Goal: Navigation & Orientation: Find specific page/section

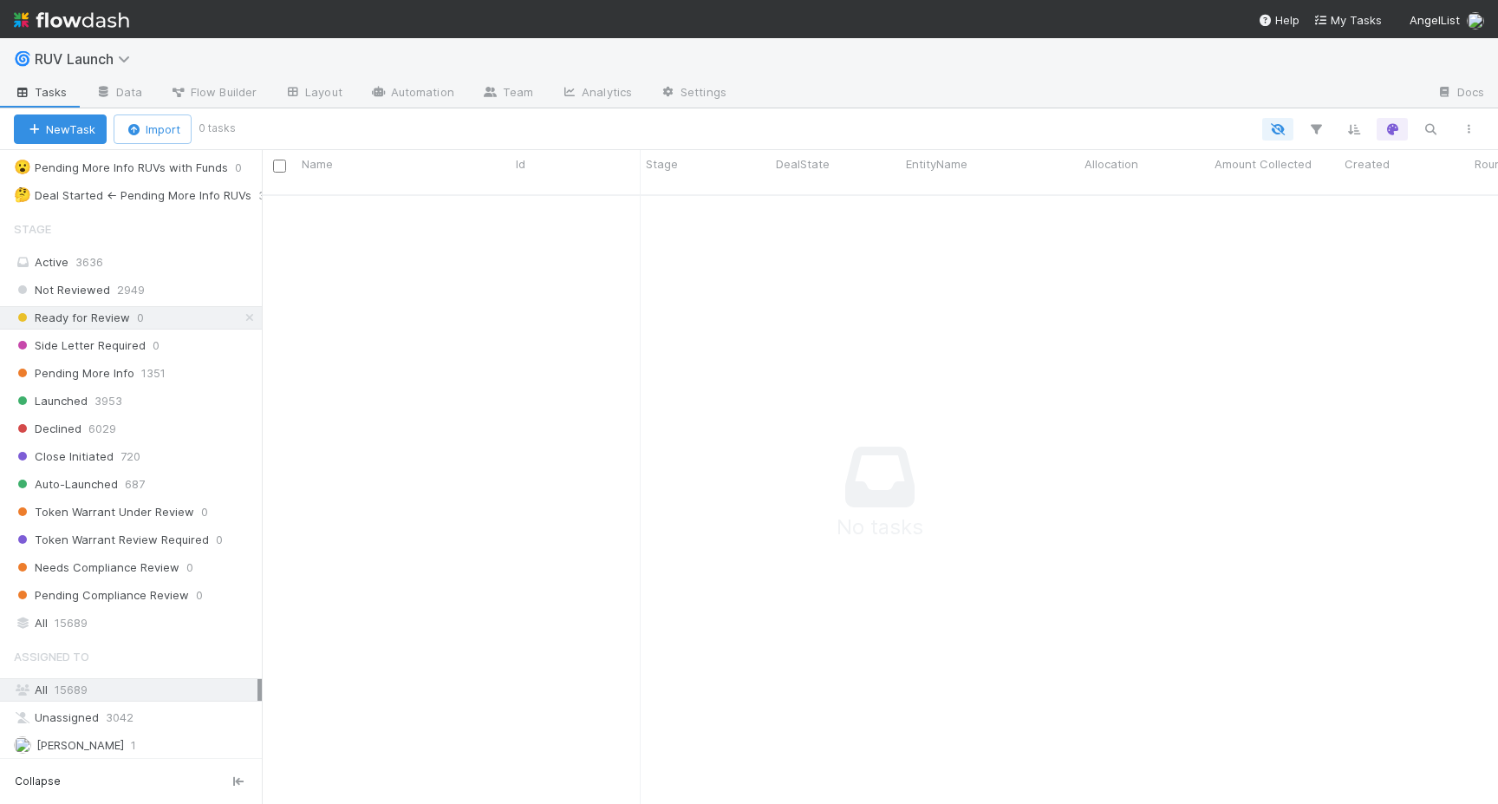
scroll to position [512, 0]
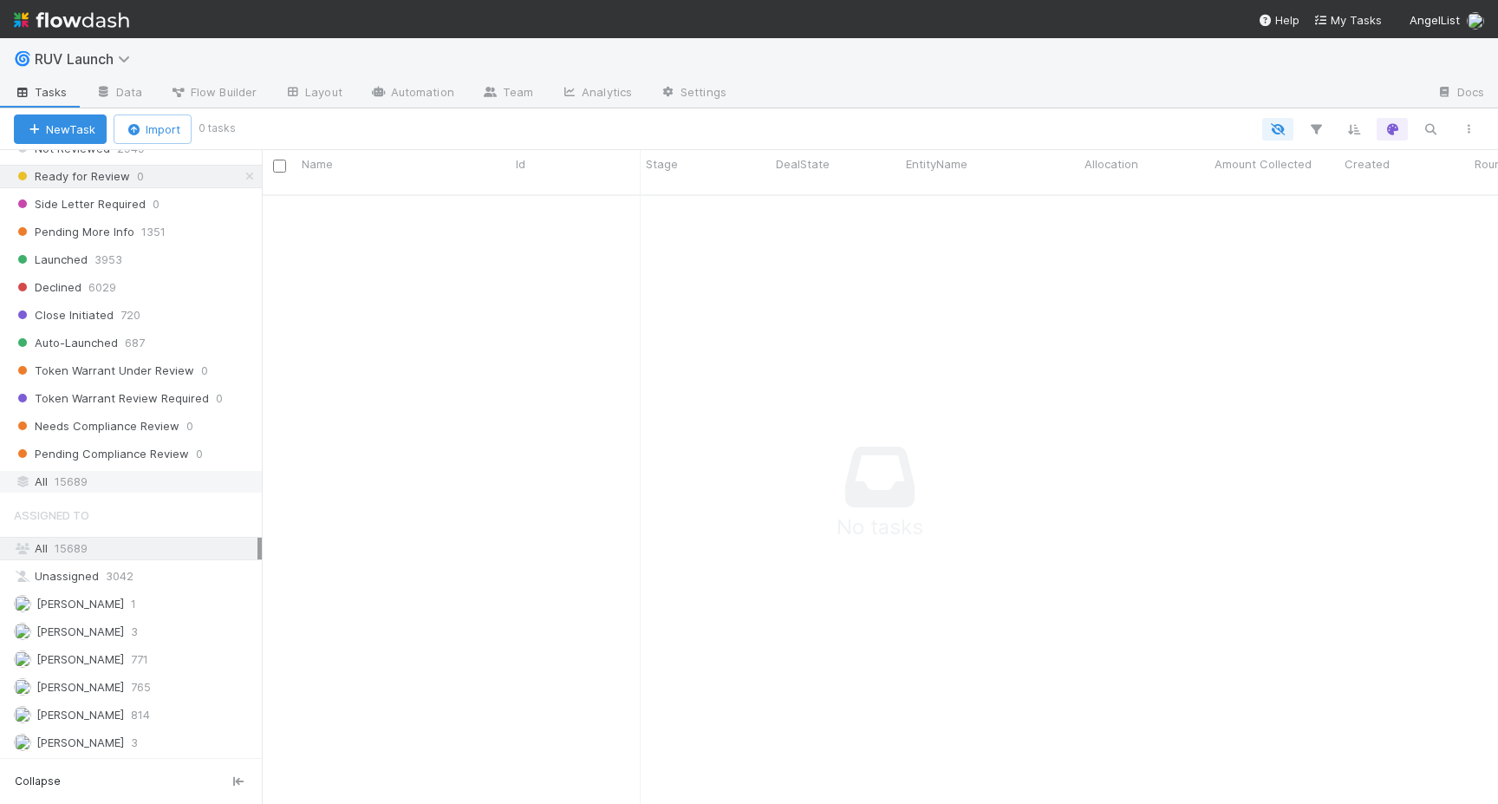
click at [81, 485] on span "15689" at bounding box center [71, 482] width 33 height 22
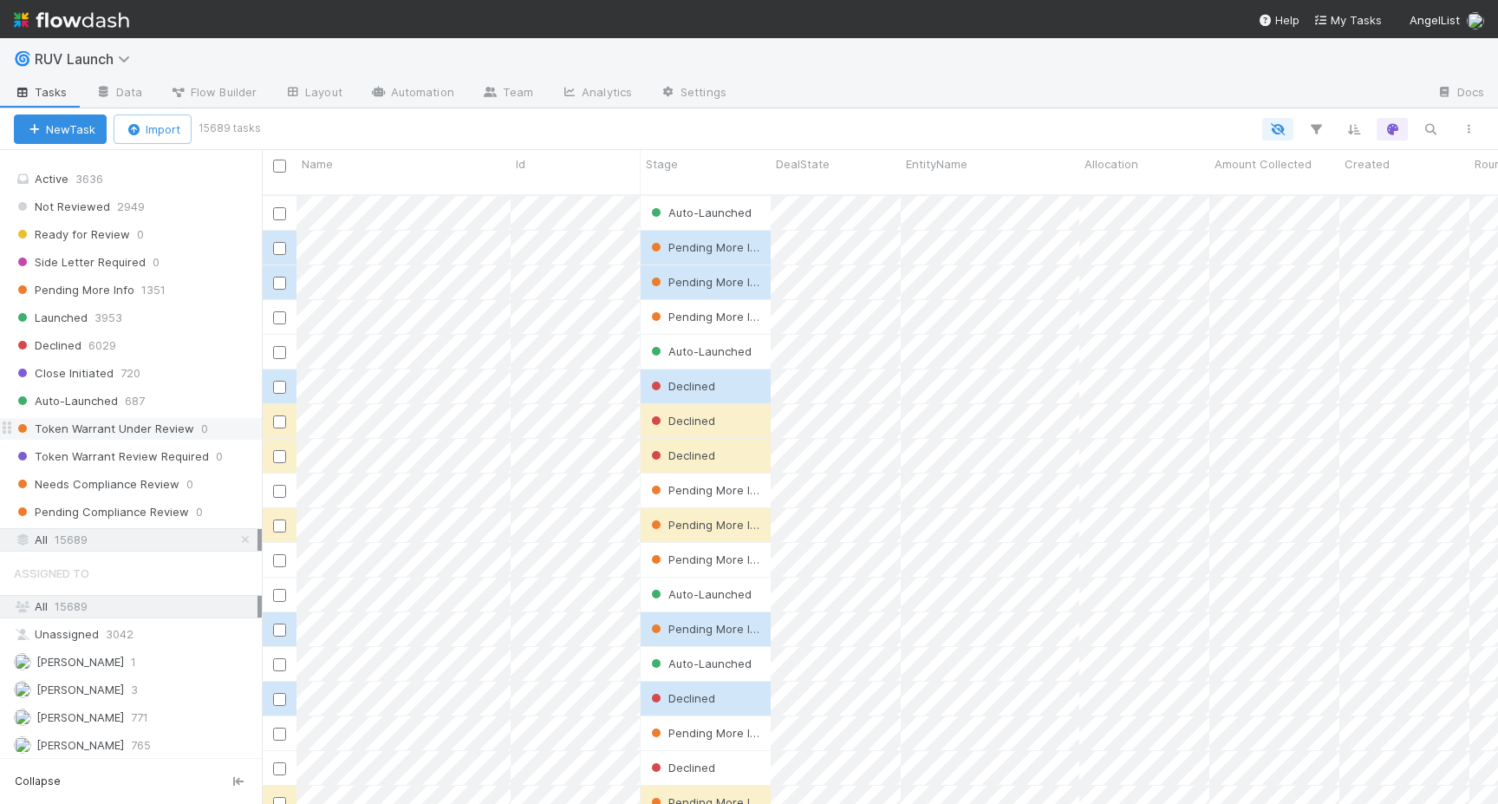
scroll to position [623, 1237]
click at [107, 406] on span "Auto-Launched" at bounding box center [66, 401] width 104 height 22
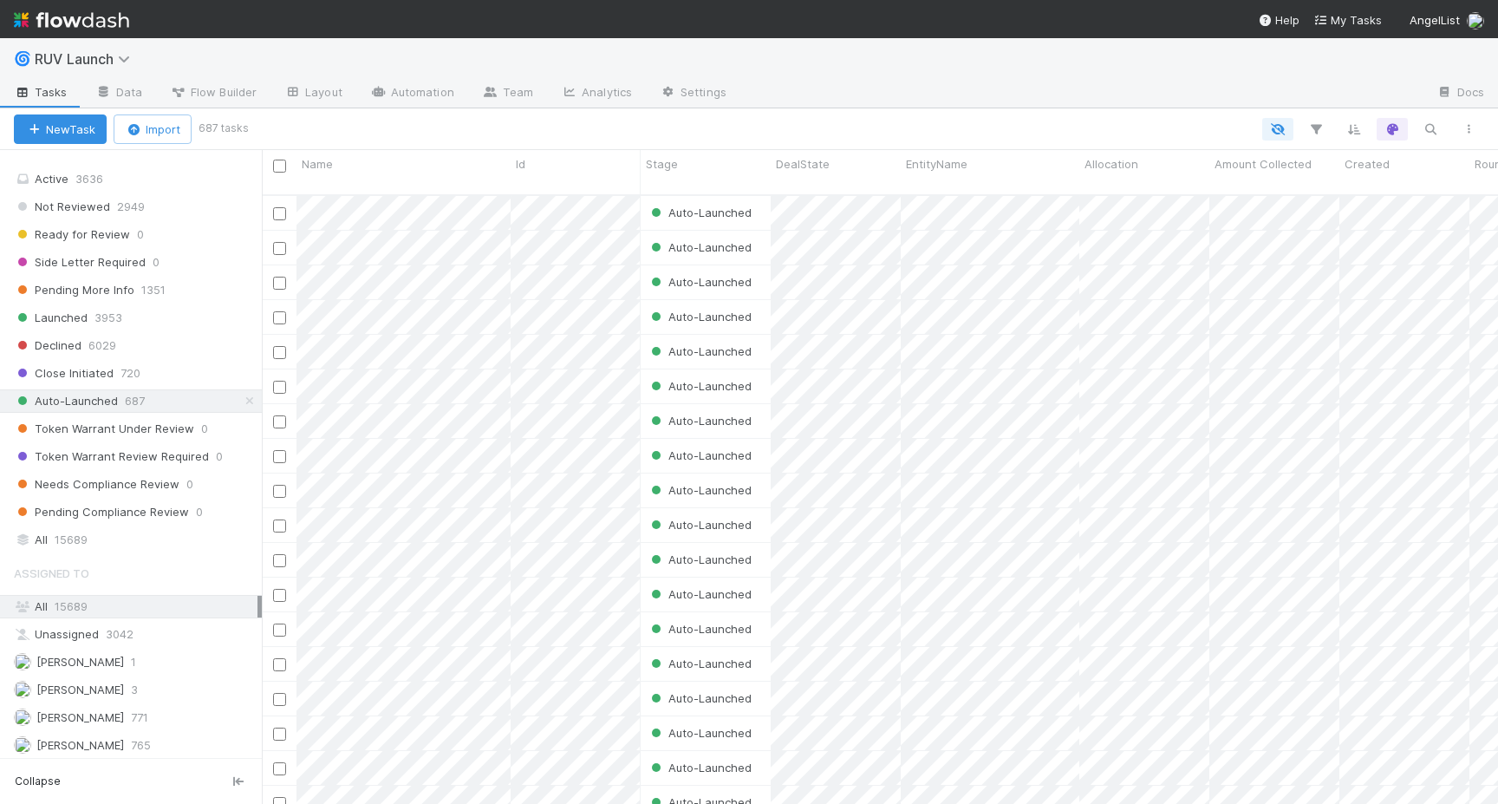
scroll to position [623, 1237]
click at [125, 322] on div "Launched 3953" at bounding box center [138, 318] width 248 height 22
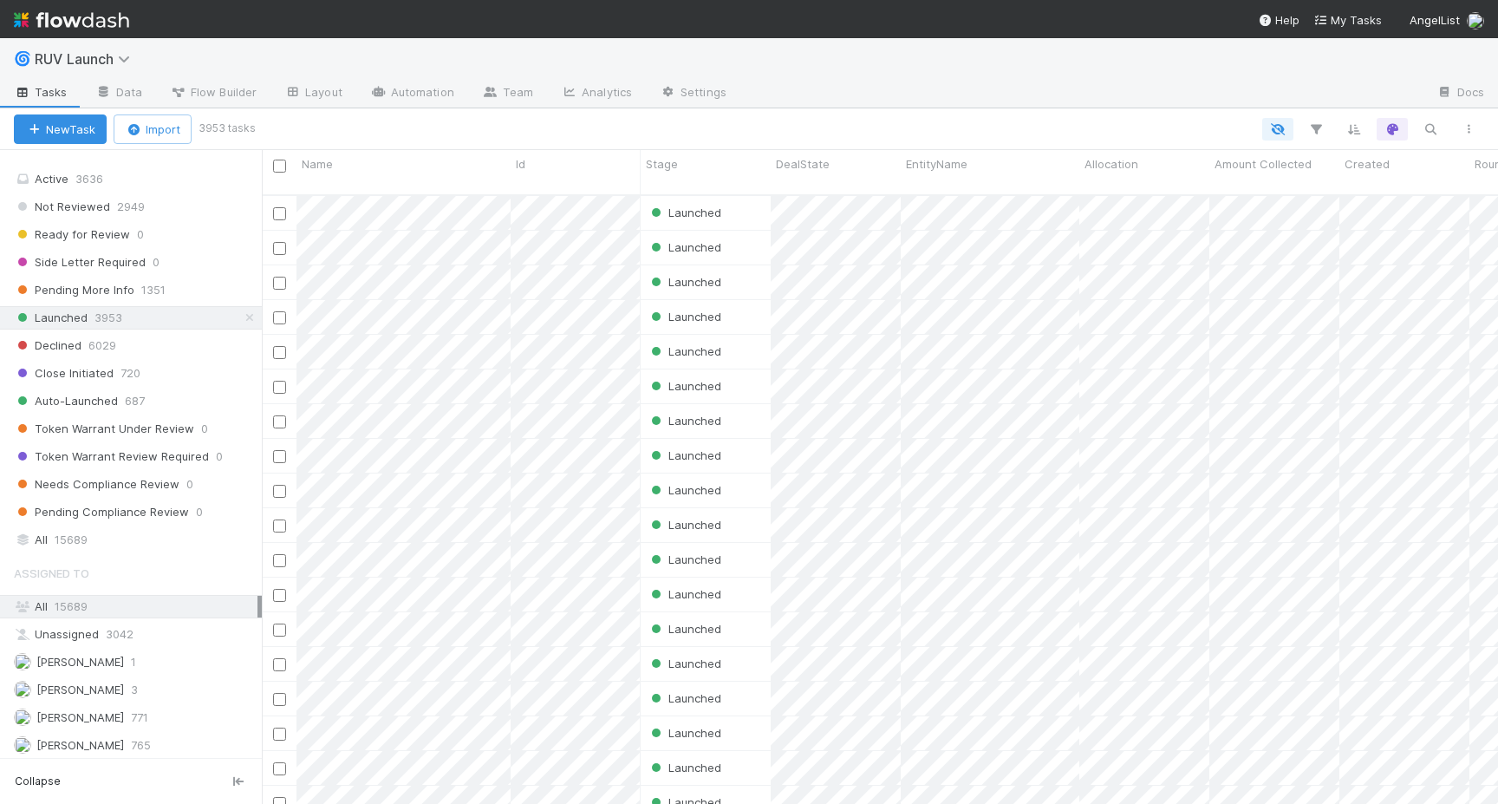
scroll to position [623, 1237]
